Goal: Navigation & Orientation: Find specific page/section

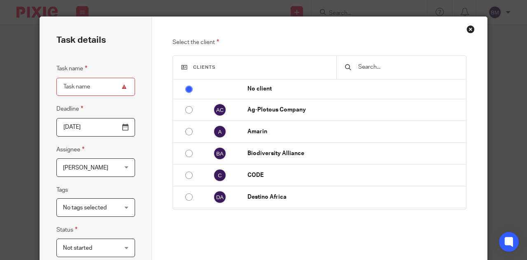
click at [471, 28] on div "Close this dialog window" at bounding box center [471, 29] width 8 height 8
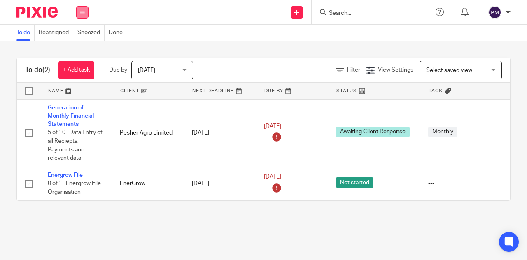
click at [81, 11] on icon at bounding box center [82, 12] width 5 height 5
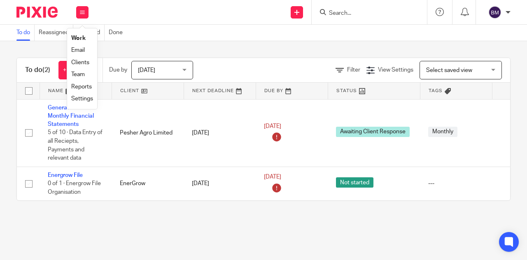
click at [77, 62] on link "Clients" at bounding box center [80, 63] width 18 height 6
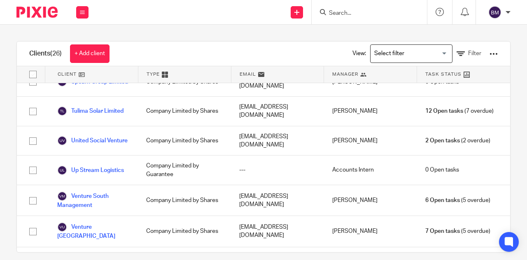
scroll to position [545, 0]
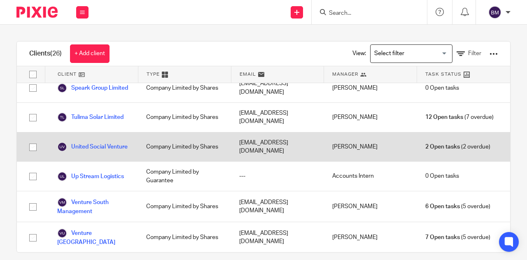
click at [274, 133] on div "max@unitedsocialventures.org" at bounding box center [277, 147] width 93 height 29
click at [85, 142] on link "United Social Venture" at bounding box center [92, 147] width 70 height 10
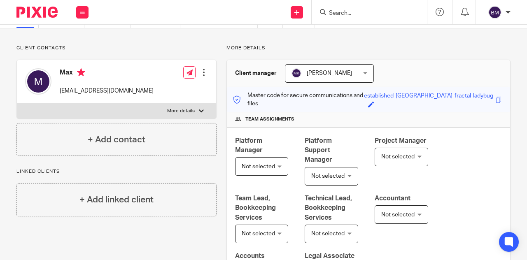
scroll to position [42, 0]
